Goal: Task Accomplishment & Management: Complete application form

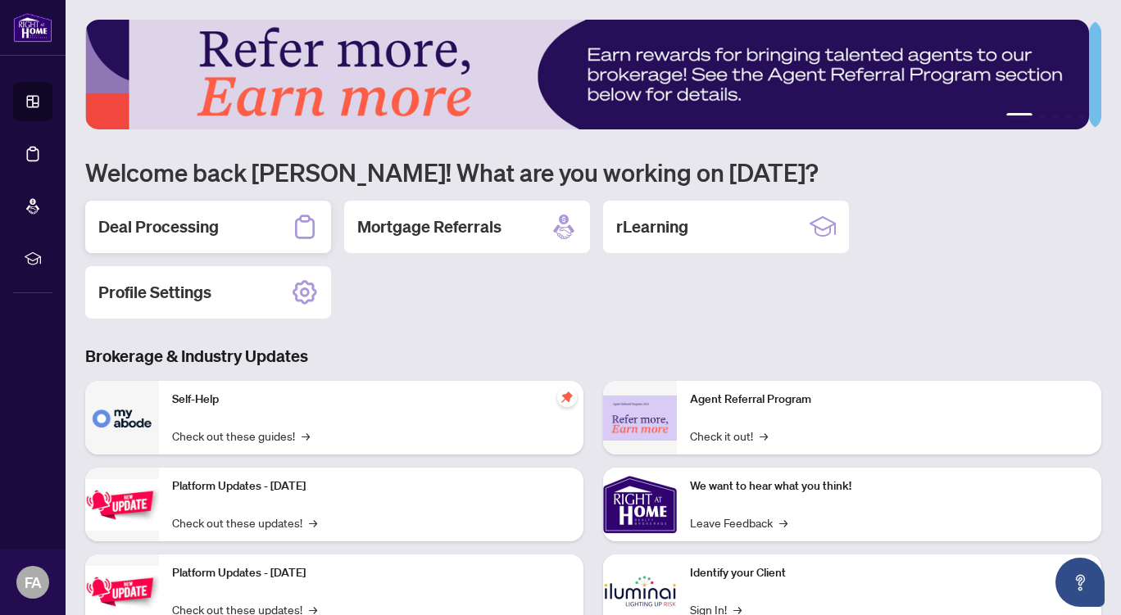
click at [210, 223] on h2 "Deal Processing" at bounding box center [158, 226] width 120 height 23
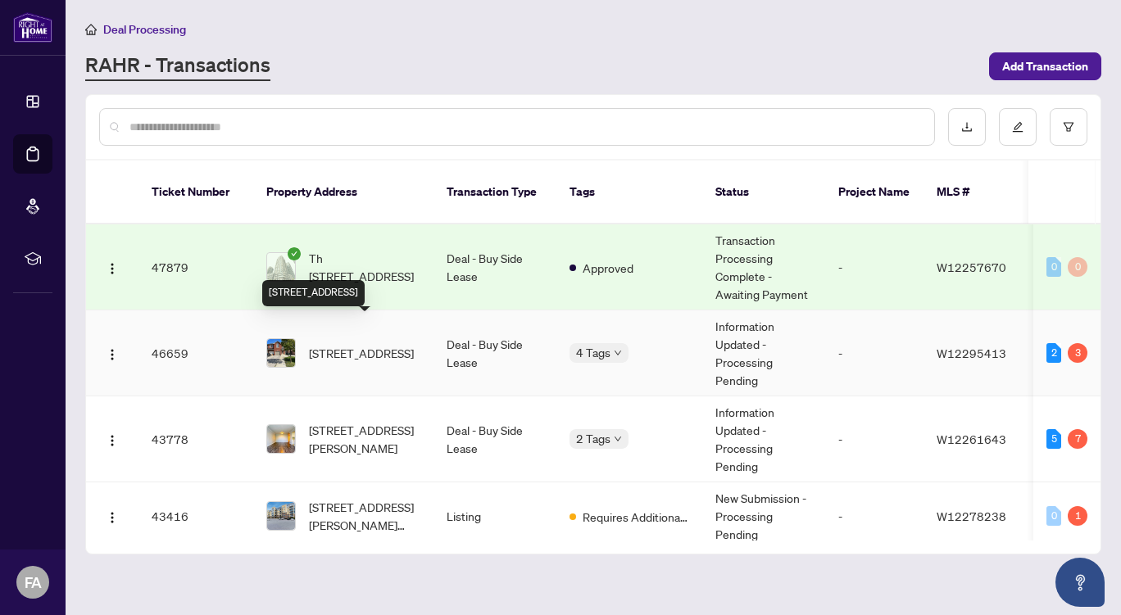
click at [387, 344] on span "[STREET_ADDRESS]" at bounding box center [361, 353] width 105 height 18
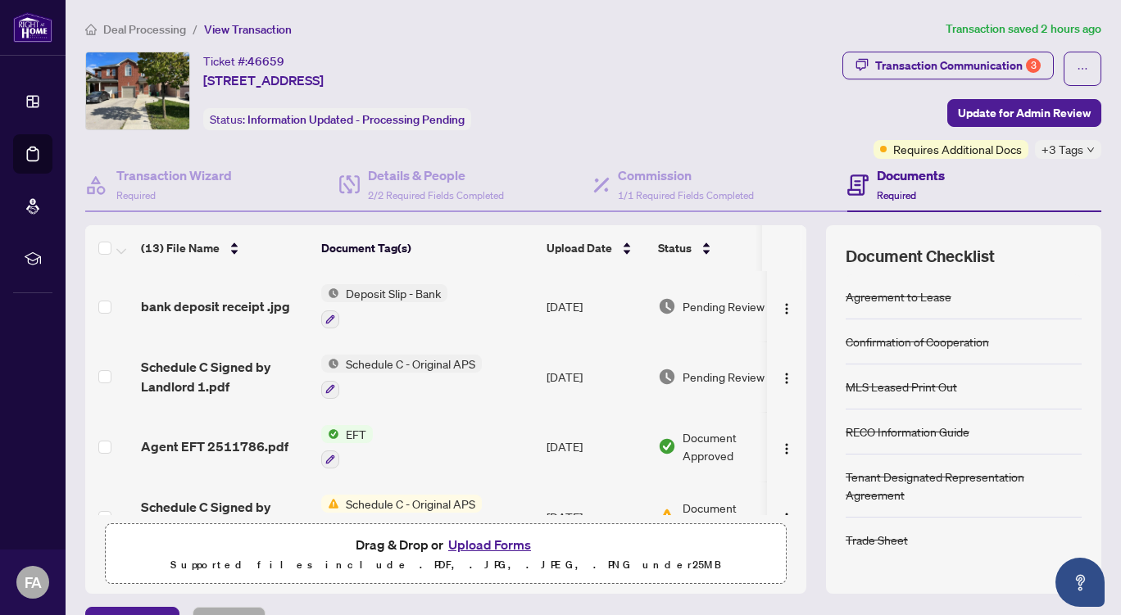
click at [478, 541] on button "Upload Forms" at bounding box center [489, 544] width 93 height 21
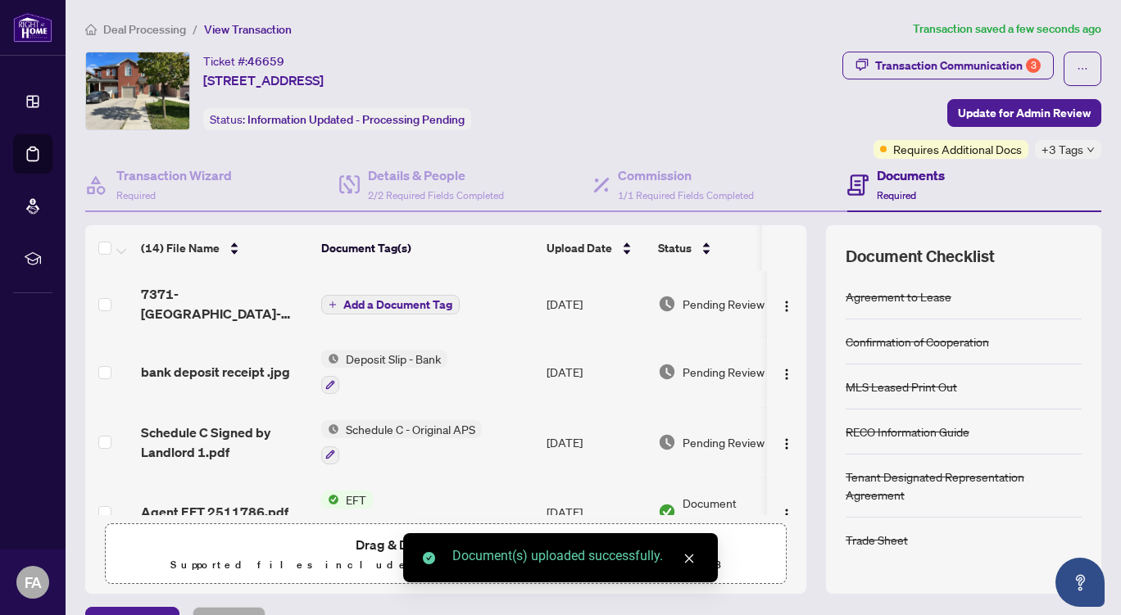
click at [403, 300] on span "Add a Document Tag" at bounding box center [397, 304] width 109 height 11
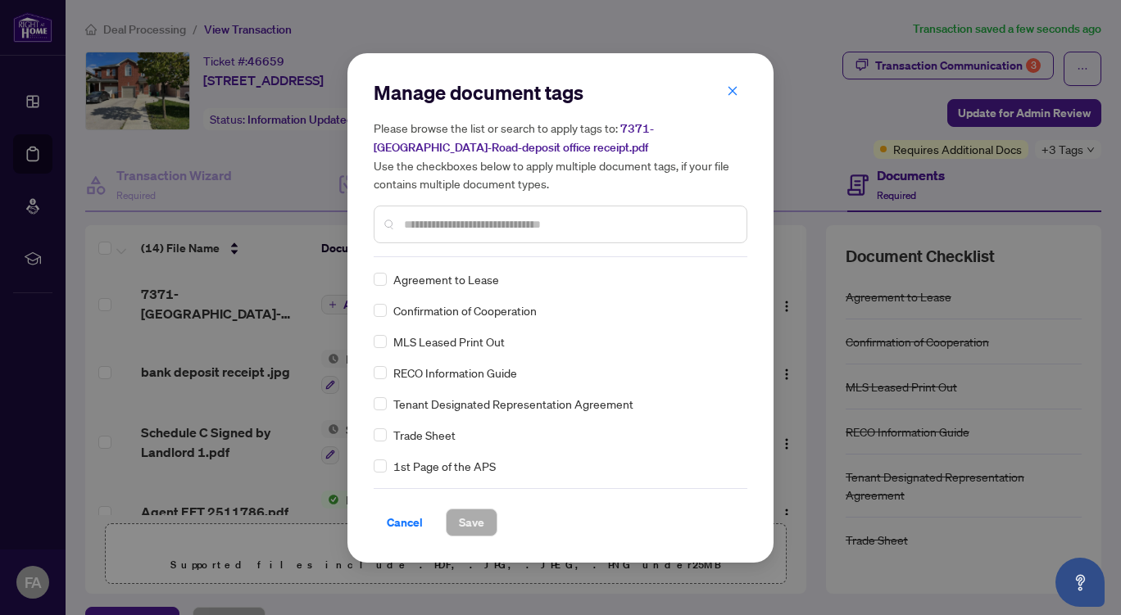
click at [453, 222] on input "text" at bounding box center [568, 224] width 329 height 18
type input "*******"
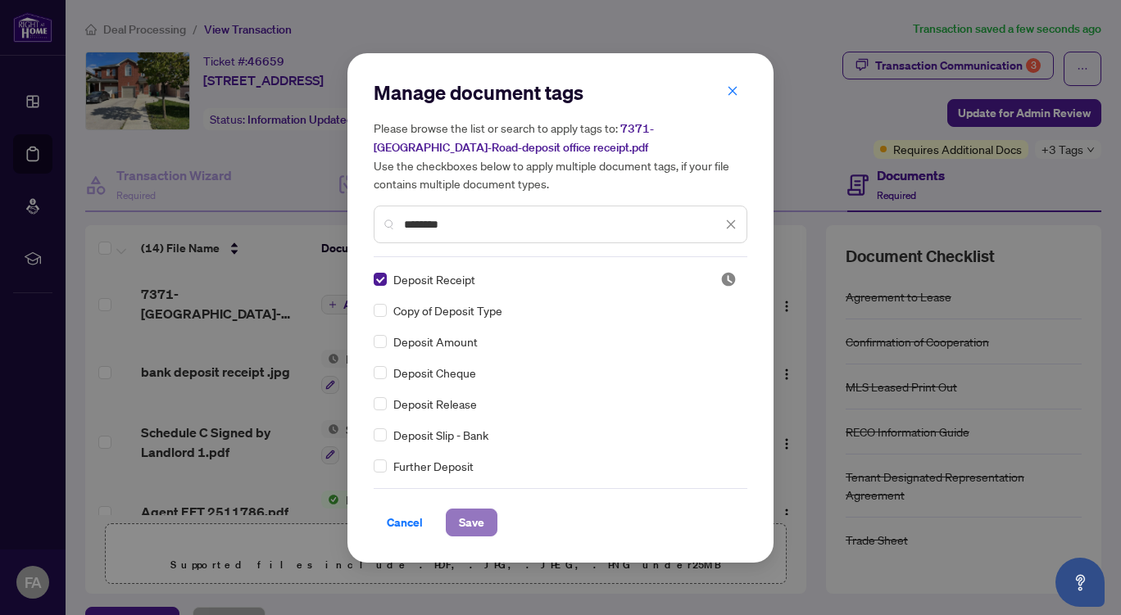
click at [463, 523] on span "Save" at bounding box center [471, 523] width 25 height 26
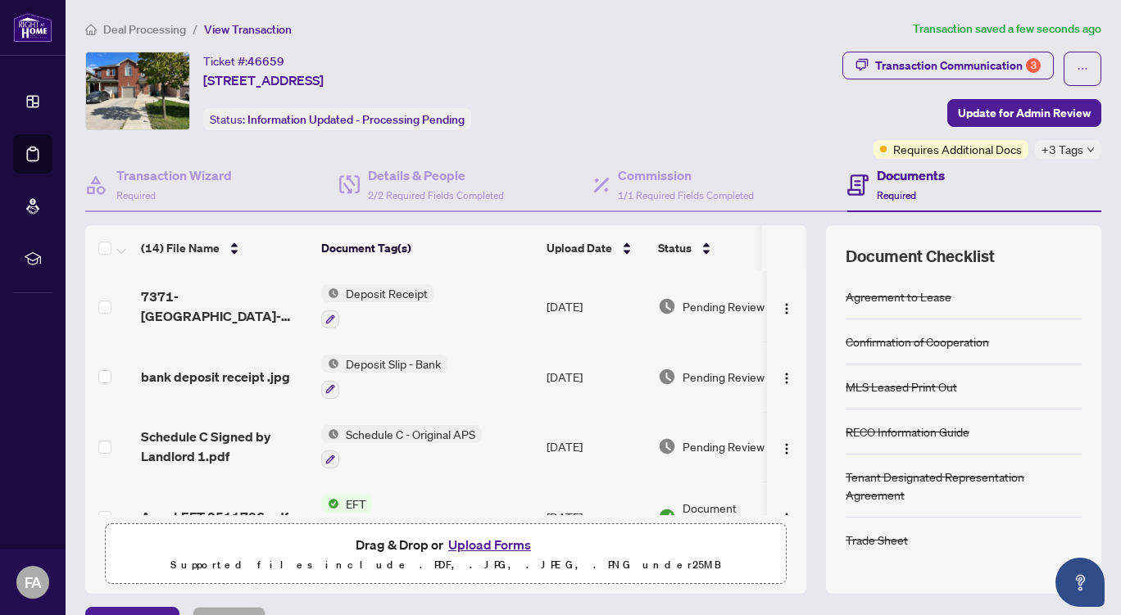
click at [689, 129] on div "Ticket #: 46659 [STREET_ADDRESS] Status: Information Updated - Processing Pendi…" at bounding box center [460, 105] width 757 height 107
click at [990, 111] on span "Update for Admin Review" at bounding box center [1024, 113] width 133 height 26
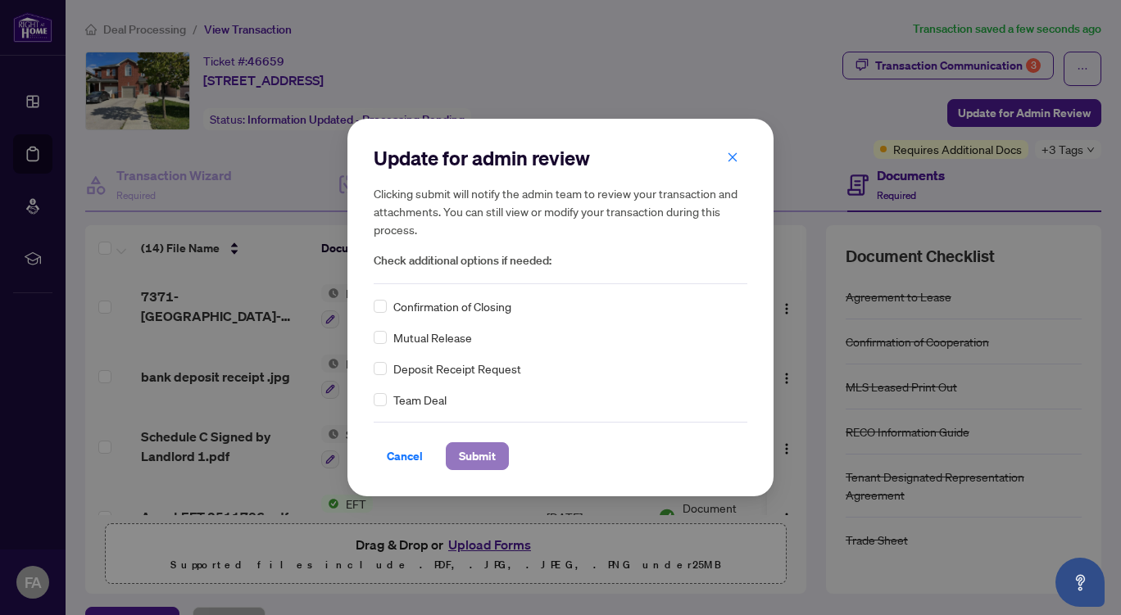
click at [478, 453] on span "Submit" at bounding box center [477, 456] width 37 height 26
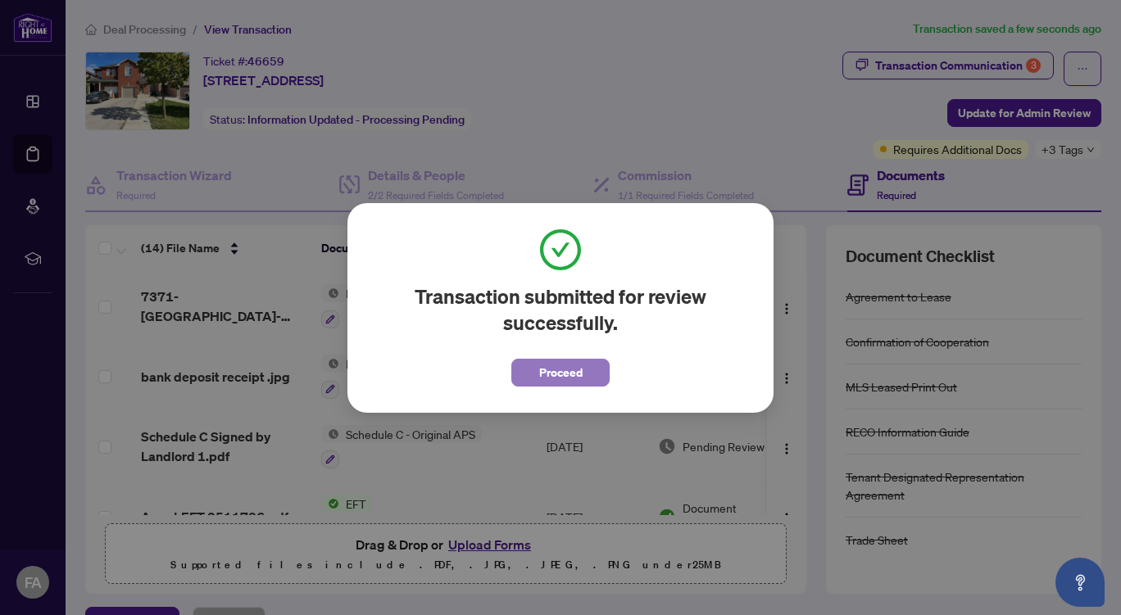
click at [558, 371] on span "Proceed" at bounding box center [560, 373] width 43 height 26
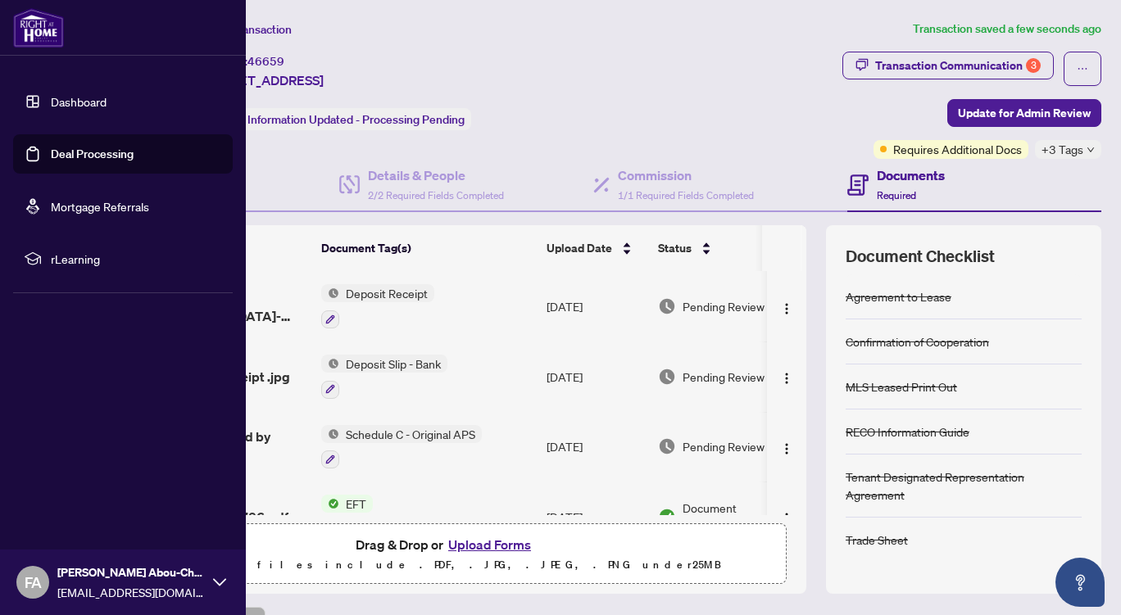
click at [51, 96] on link "Dashboard" at bounding box center [79, 101] width 56 height 15
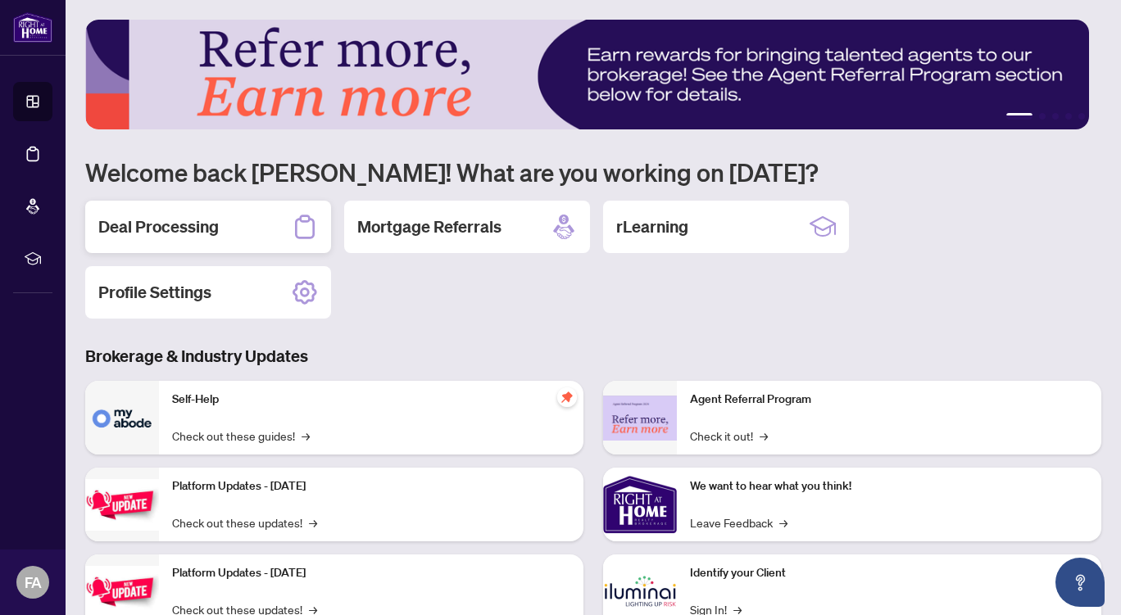
click at [256, 220] on div "Deal Processing" at bounding box center [208, 227] width 246 height 52
